Goal: Complete application form

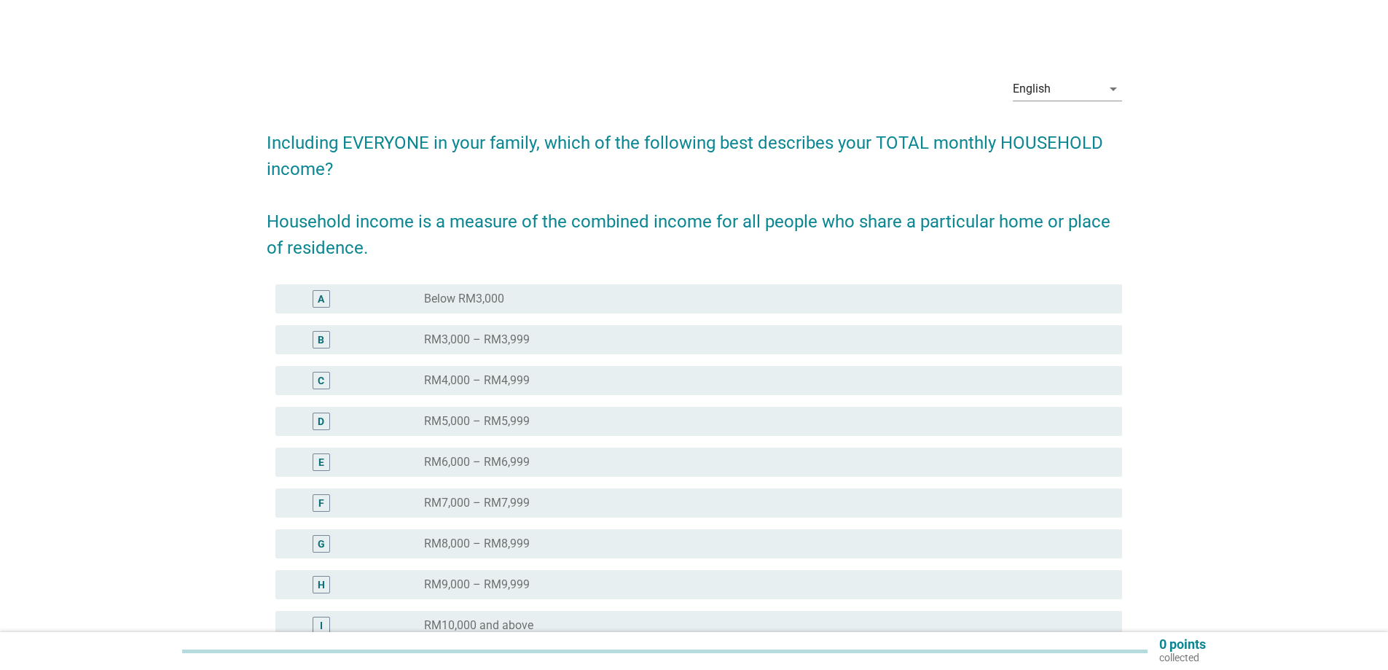
click at [537, 421] on div "radio_button_unchecked RM5,000 – RM5,999" at bounding box center [761, 421] width 675 height 15
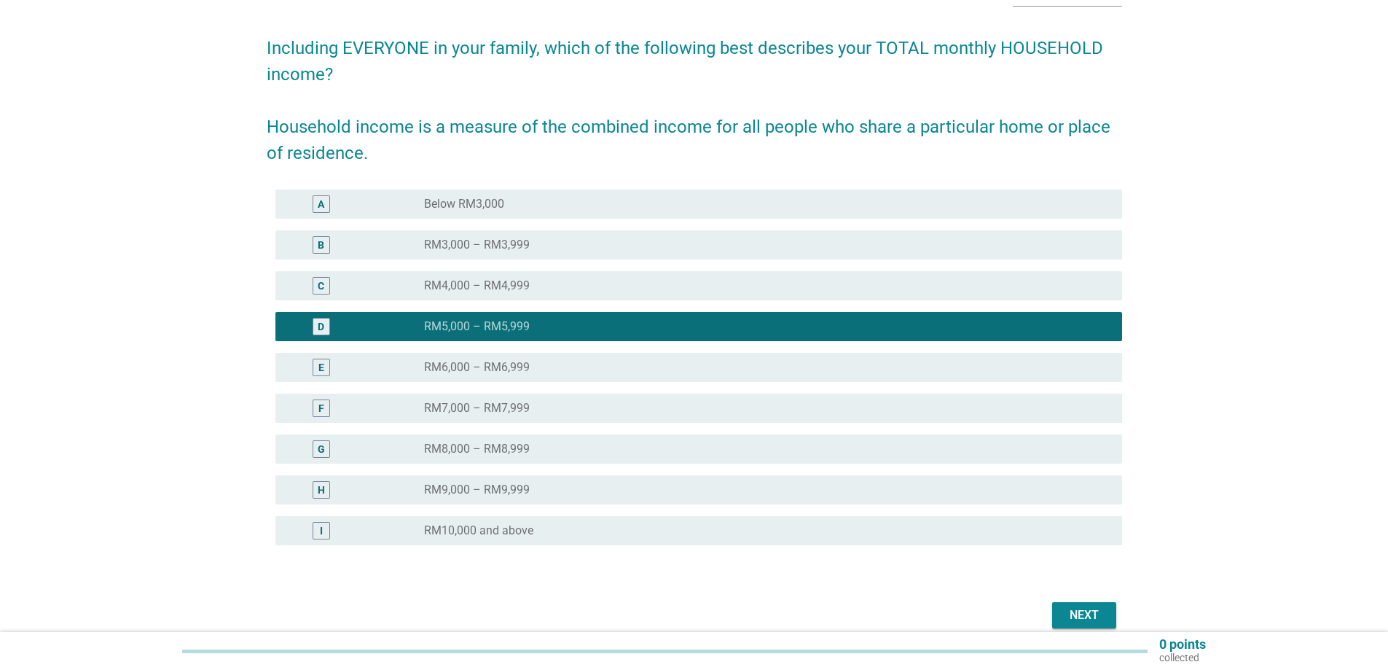
scroll to position [161, 0]
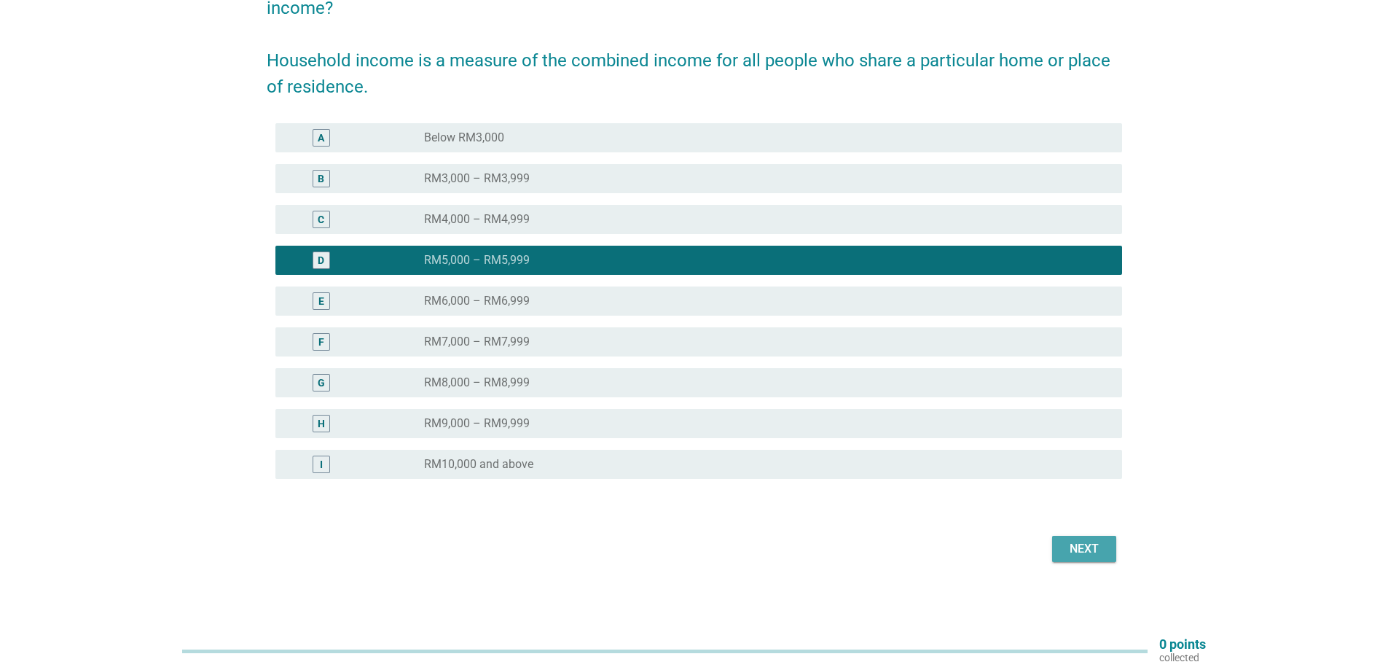
click at [1076, 542] on div "Next" at bounding box center [1084, 548] width 41 height 17
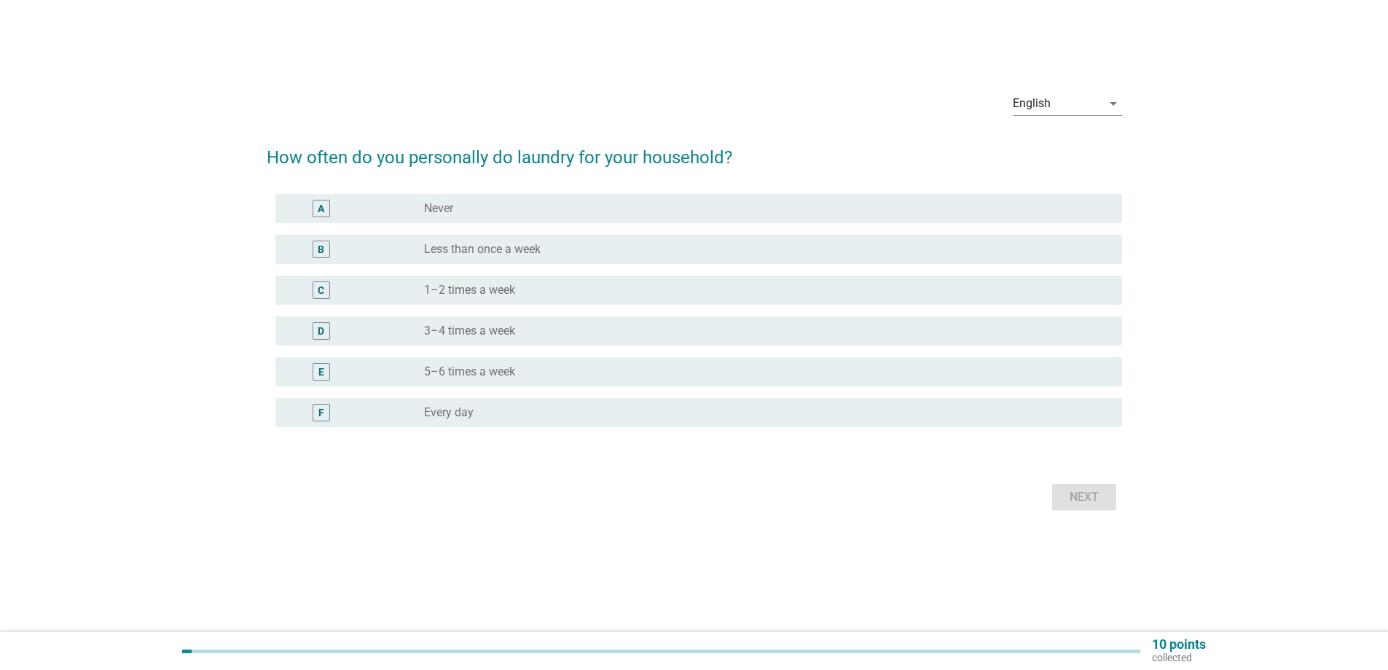
scroll to position [0, 0]
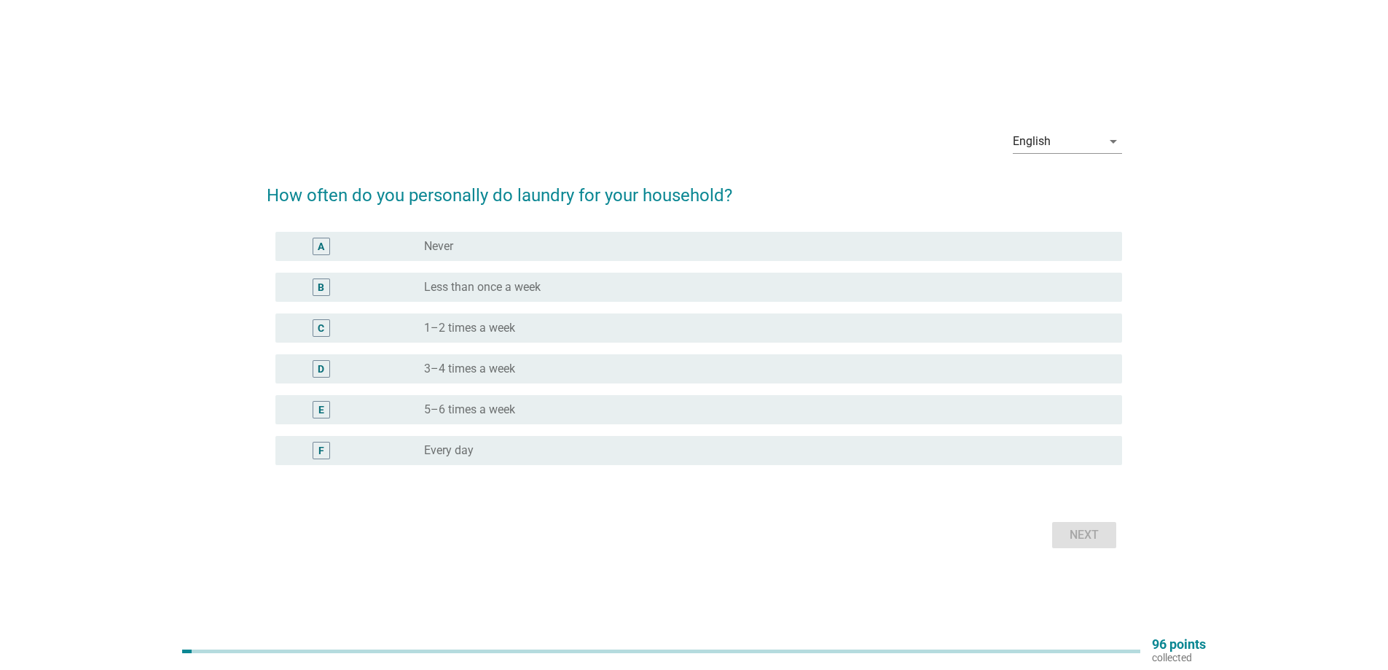
click at [507, 335] on label "1–2 times a week" at bounding box center [469, 328] width 91 height 15
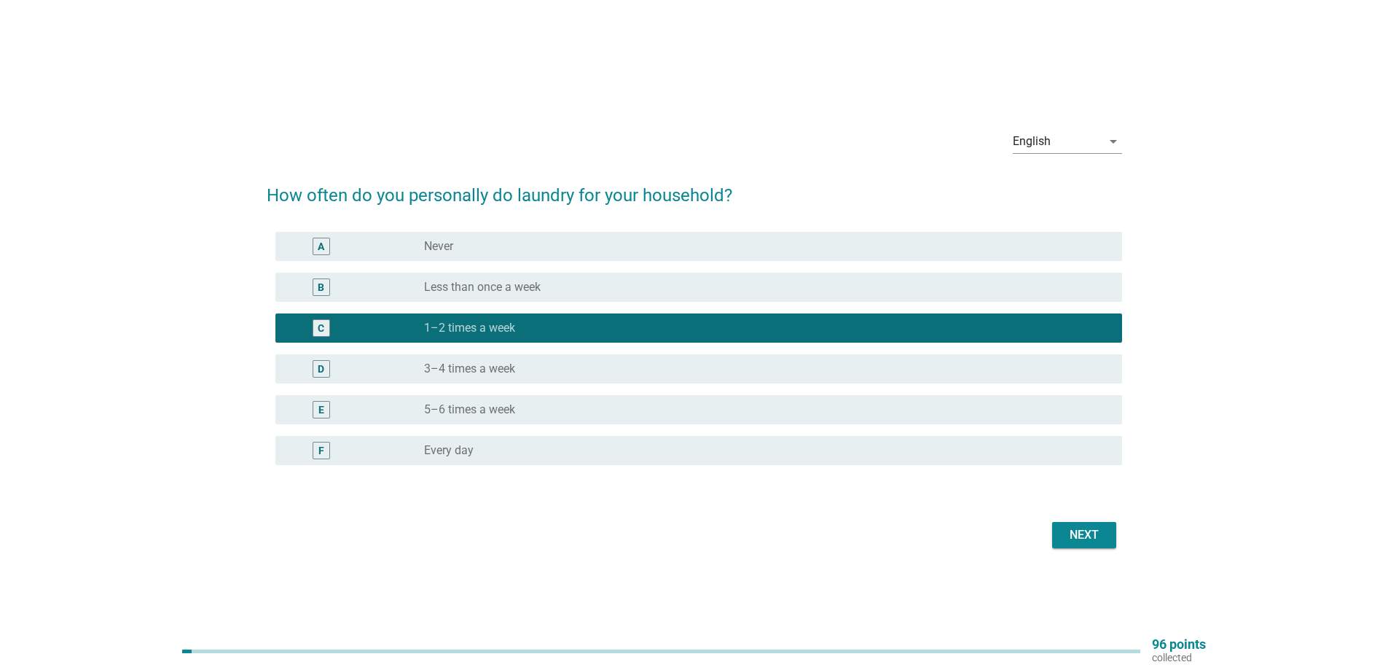
click at [1087, 536] on div "Next" at bounding box center [1084, 534] width 41 height 17
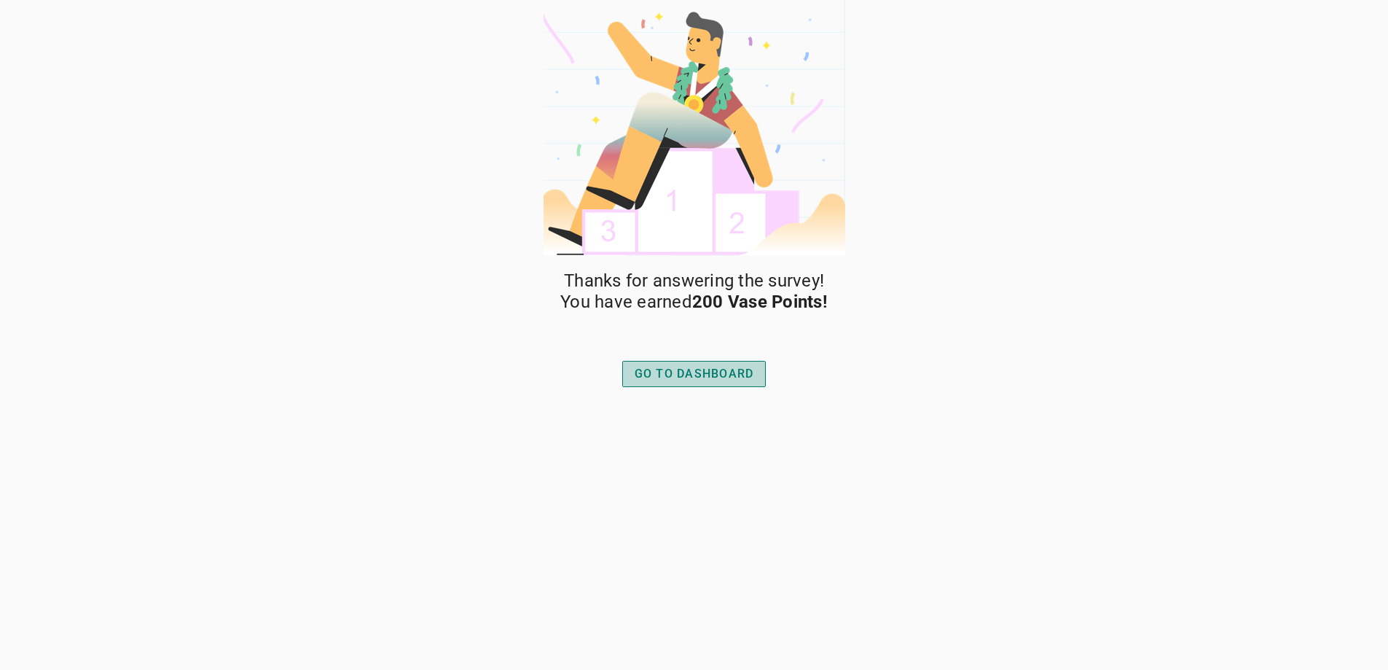
click at [683, 378] on div "GO TO DASHBOARD" at bounding box center [695, 373] width 120 height 17
